Goal: Information Seeking & Learning: Learn about a topic

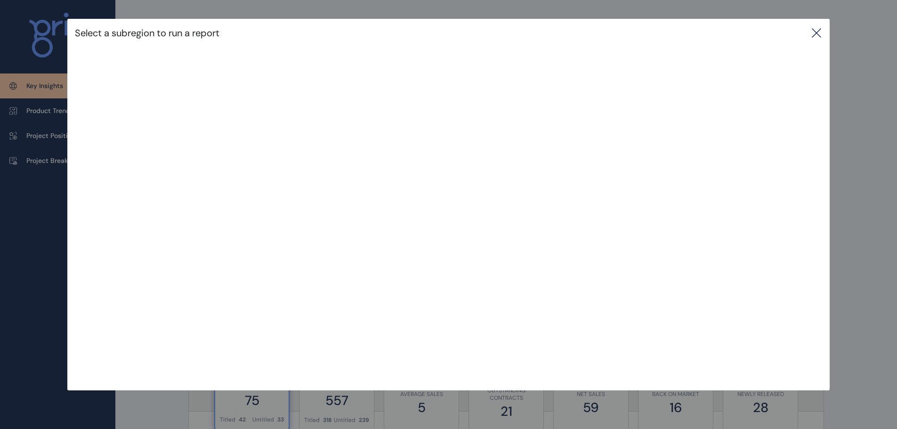
scroll to position [188, 0]
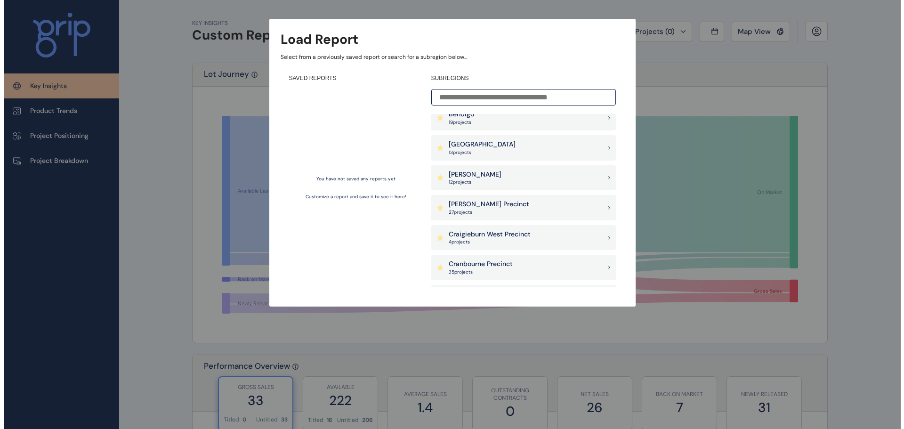
scroll to position [282, 0]
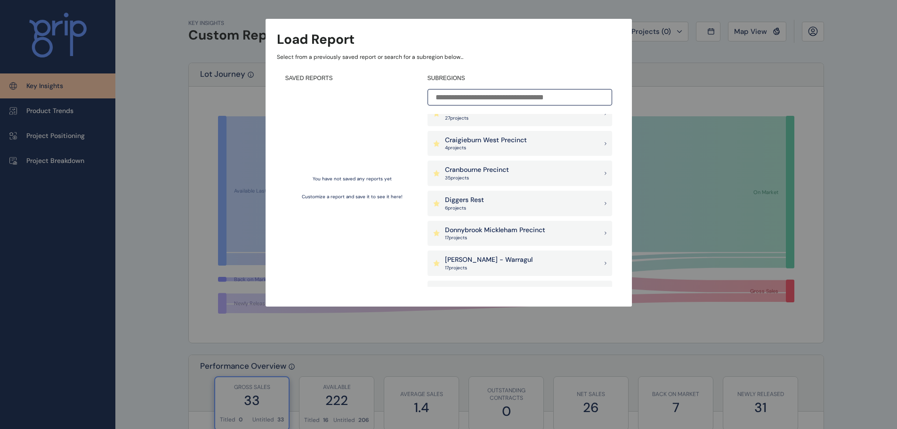
click at [528, 200] on div "Diggers Rest 6 project s" at bounding box center [520, 203] width 185 height 25
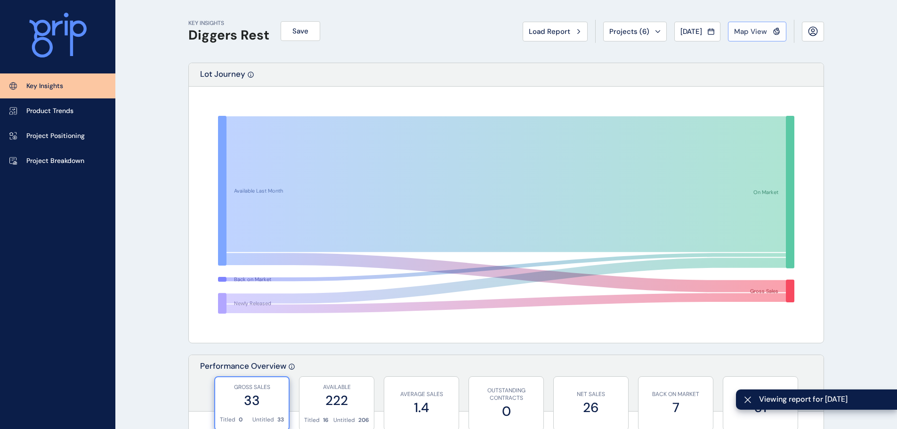
click at [752, 30] on span "Map View" at bounding box center [750, 31] width 33 height 9
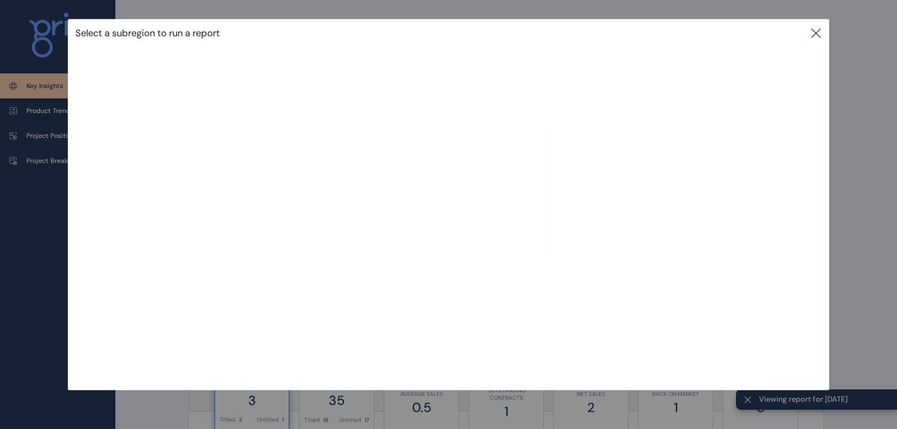
click at [822, 31] on icon at bounding box center [815, 32] width 11 height 11
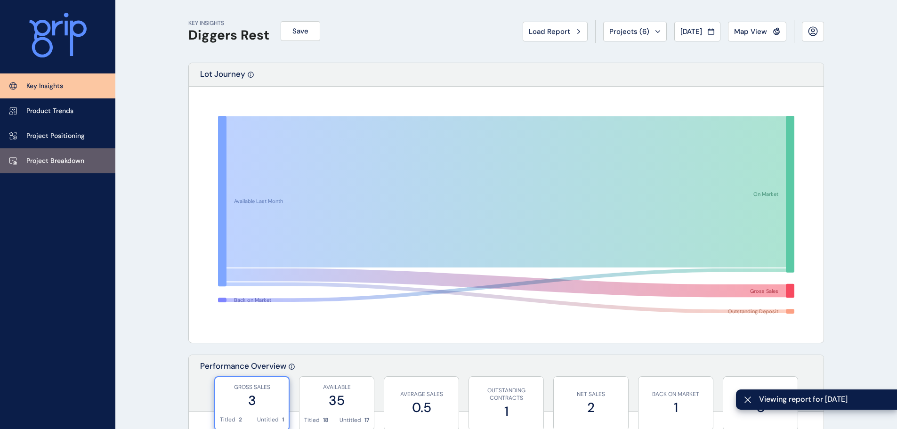
click at [69, 159] on p "Project Breakdown" at bounding box center [55, 160] width 58 height 9
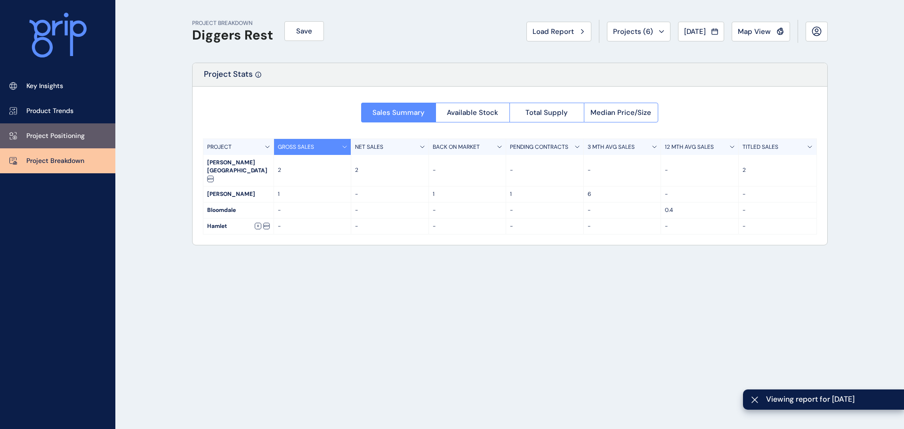
click at [81, 123] on link "Project Positioning" at bounding box center [57, 135] width 115 height 25
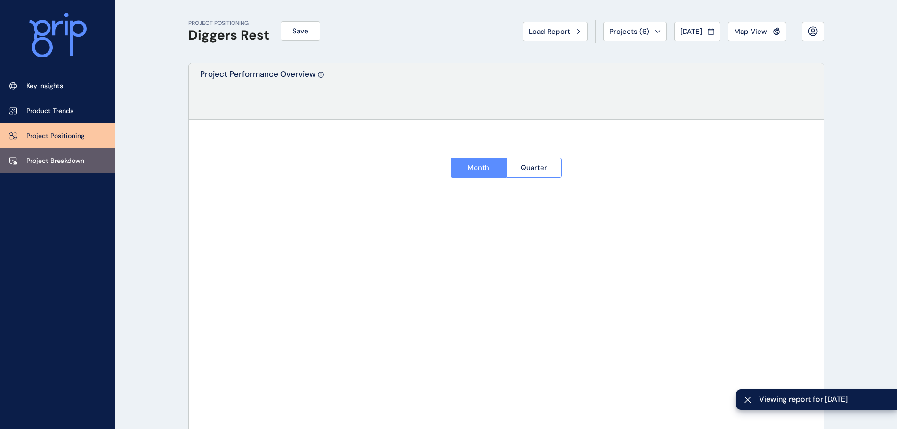
click at [73, 156] on p "Project Breakdown" at bounding box center [55, 160] width 58 height 9
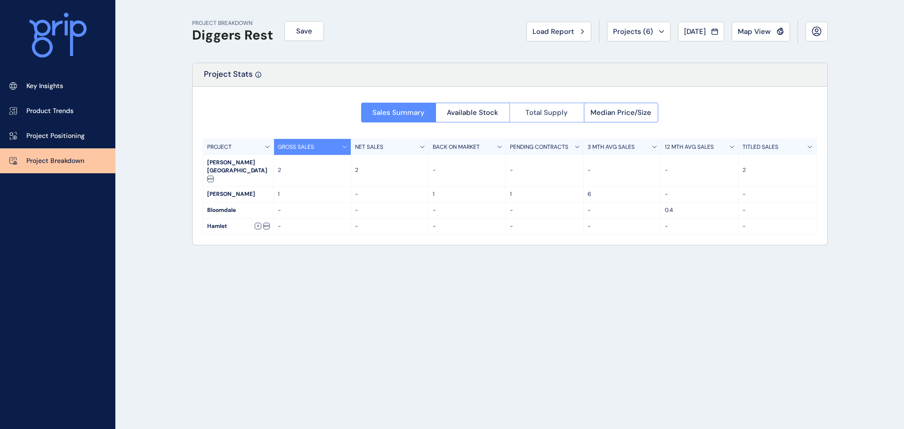
click at [554, 109] on span "Total Supply" at bounding box center [546, 112] width 42 height 9
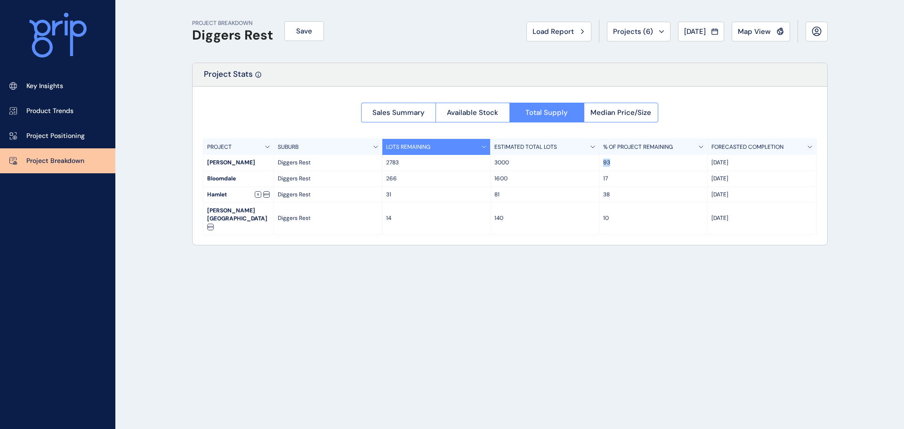
drag, startPoint x: 615, startPoint y: 166, endPoint x: 603, endPoint y: 166, distance: 12.3
click at [603, 166] on p "93" at bounding box center [653, 163] width 100 height 8
click at [360, 177] on p "Diggers Rest" at bounding box center [328, 179] width 100 height 8
drag, startPoint x: 278, startPoint y: 169, endPoint x: 326, endPoint y: 169, distance: 47.6
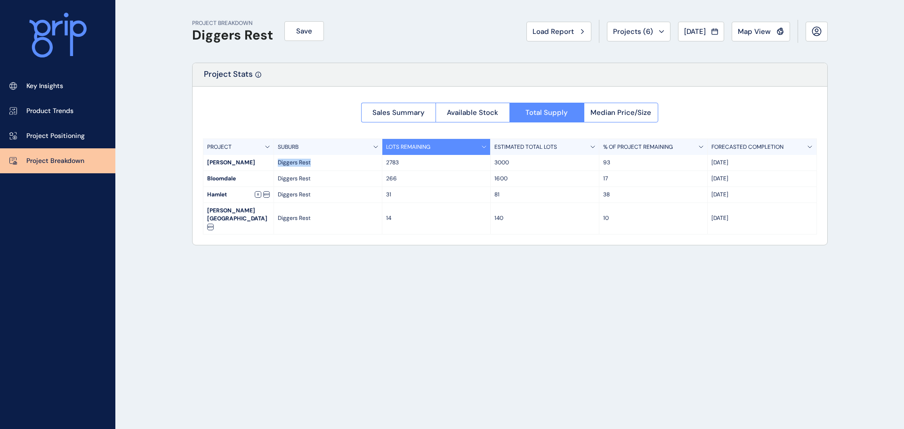
click at [326, 169] on div "Diggers Rest" at bounding box center [328, 163] width 108 height 16
click at [326, 168] on div "Diggers Rest" at bounding box center [328, 163] width 108 height 16
drag, startPoint x: 283, startPoint y: 183, endPoint x: 347, endPoint y: 181, distance: 64.5
click at [347, 181] on div "Diggers Rest" at bounding box center [328, 179] width 108 height 16
click at [484, 186] on div "Bloomdale Diggers Rest 266 1600 17 Nov '26" at bounding box center [509, 179] width 613 height 16
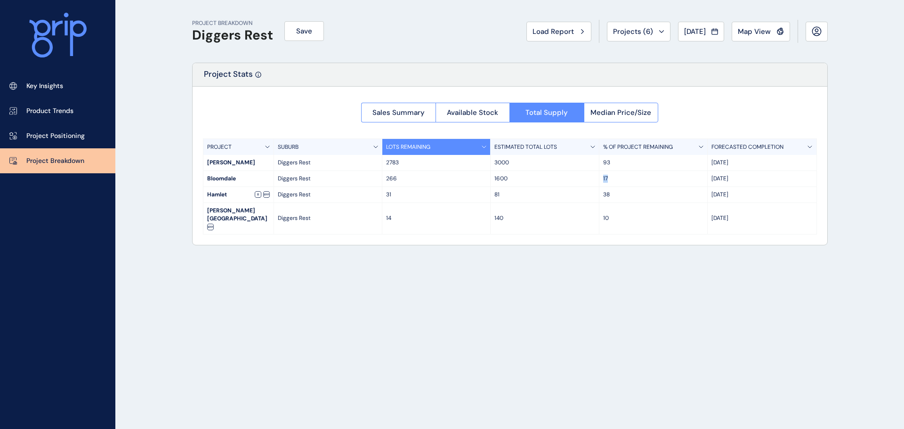
drag, startPoint x: 615, startPoint y: 177, endPoint x: 603, endPoint y: 178, distance: 12.3
click at [603, 178] on p "17" at bounding box center [653, 179] width 100 height 8
click at [602, 178] on div "17" at bounding box center [653, 179] width 108 height 16
click at [470, 219] on div "14" at bounding box center [436, 218] width 108 height 31
click at [442, 170] on div "2783" at bounding box center [436, 163] width 108 height 16
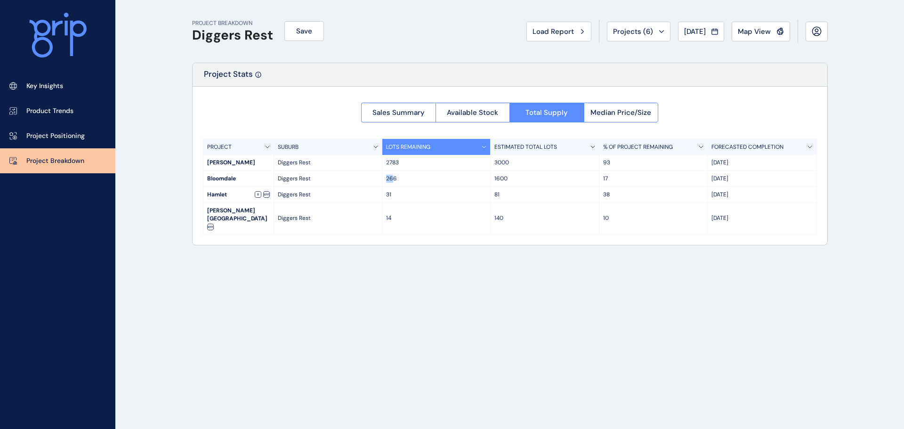
click at [350, 181] on div "Bloomdale Diggers Rest 266 1600 17 Nov '26" at bounding box center [509, 179] width 613 height 16
click at [350, 181] on p "Diggers Rest" at bounding box center [328, 179] width 100 height 8
click at [447, 192] on p "31" at bounding box center [436, 195] width 100 height 8
click at [419, 161] on p "2783" at bounding box center [436, 163] width 100 height 8
click at [757, 36] on span "Map View" at bounding box center [754, 31] width 33 height 9
